Goal: Navigation & Orientation: Find specific page/section

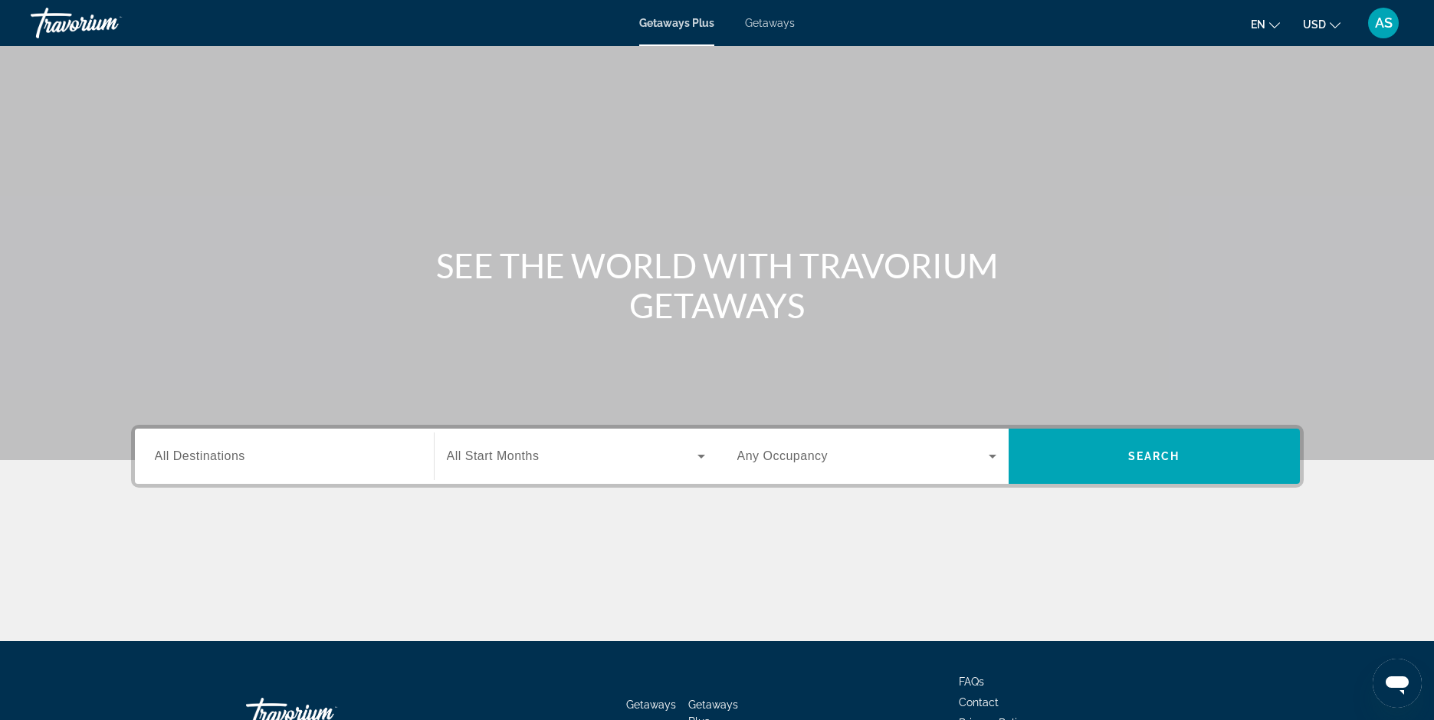
click at [769, 34] on div "Getaways Plus Getaways en English Español Français Italiano Português русский U…" at bounding box center [717, 23] width 1434 height 40
click at [766, 28] on span "Getaways" at bounding box center [770, 23] width 50 height 12
click at [658, 25] on span "Getaways Plus" at bounding box center [676, 23] width 74 height 12
